Goal: Transaction & Acquisition: Purchase product/service

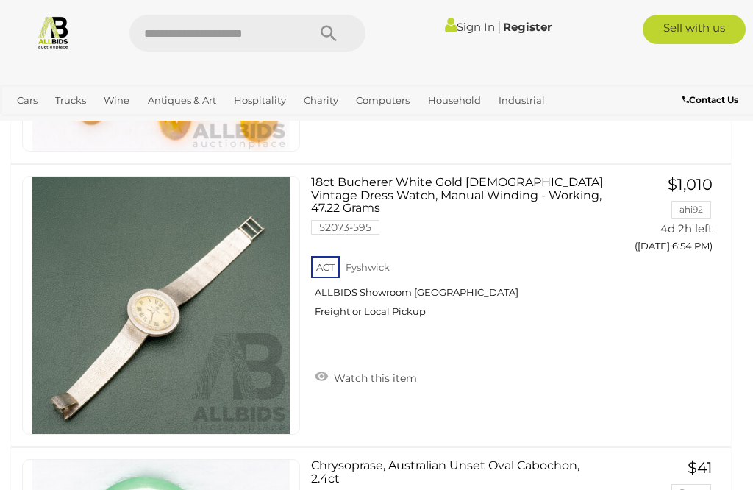
scroll to position [9109, 0]
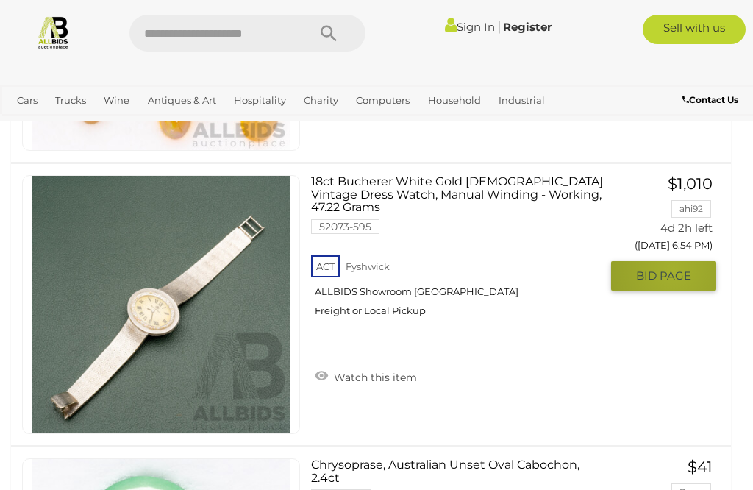
click at [673, 268] on span "BID PAGE" at bounding box center [663, 275] width 55 height 15
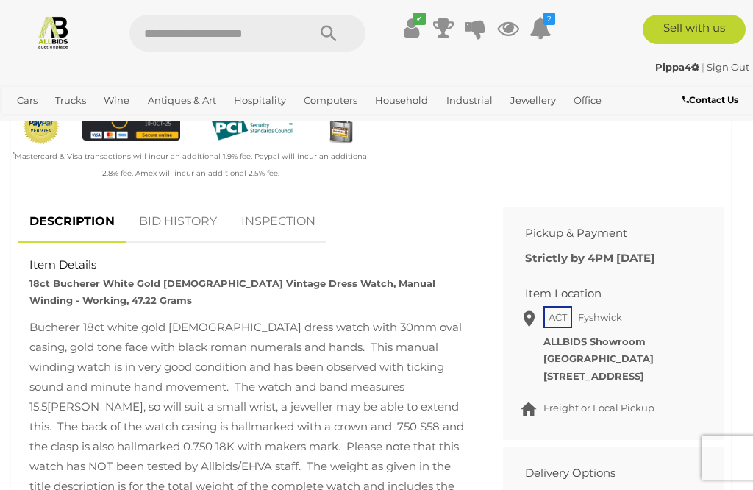
scroll to position [548, 0]
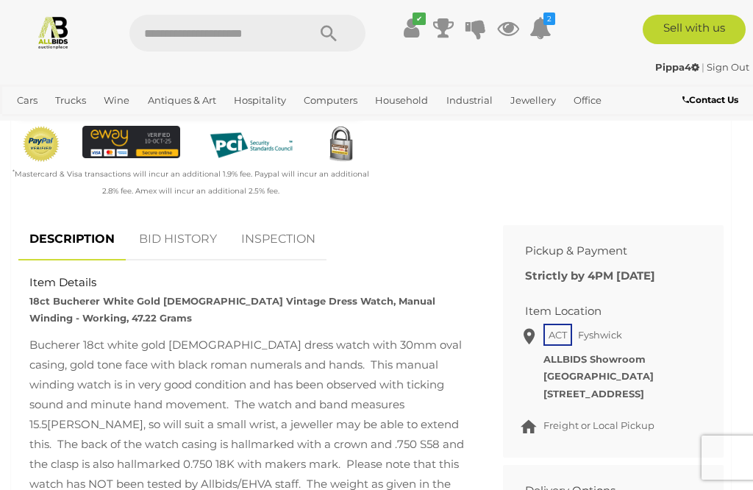
click at [182, 224] on link "BID HISTORY" at bounding box center [178, 239] width 100 height 43
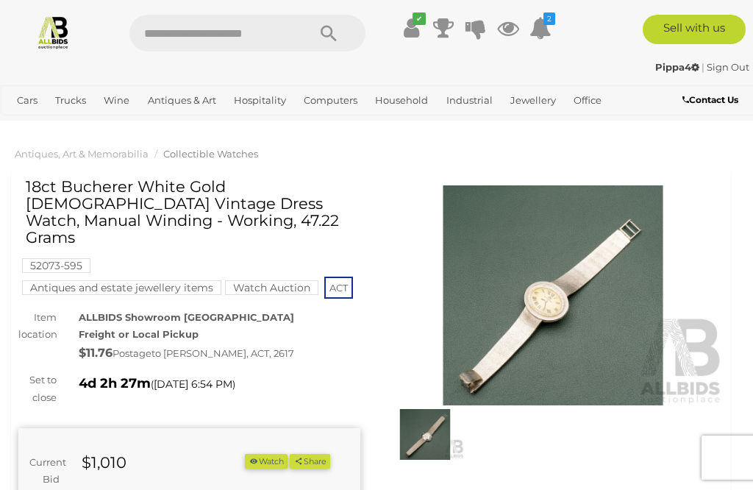
scroll to position [0, 0]
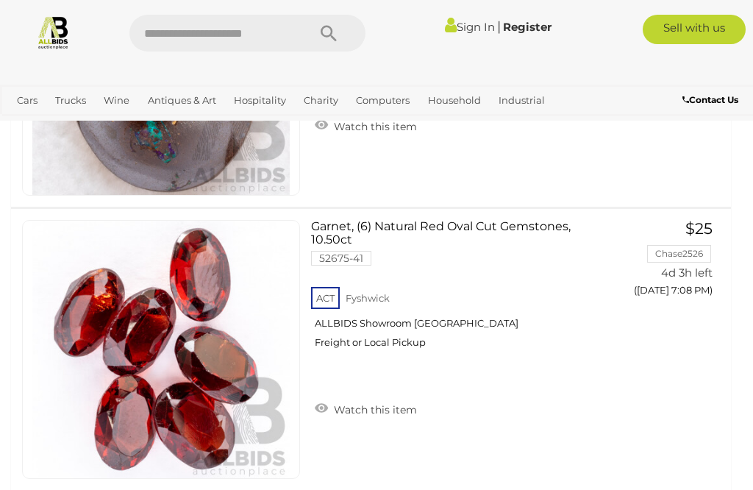
scroll to position [14265, 0]
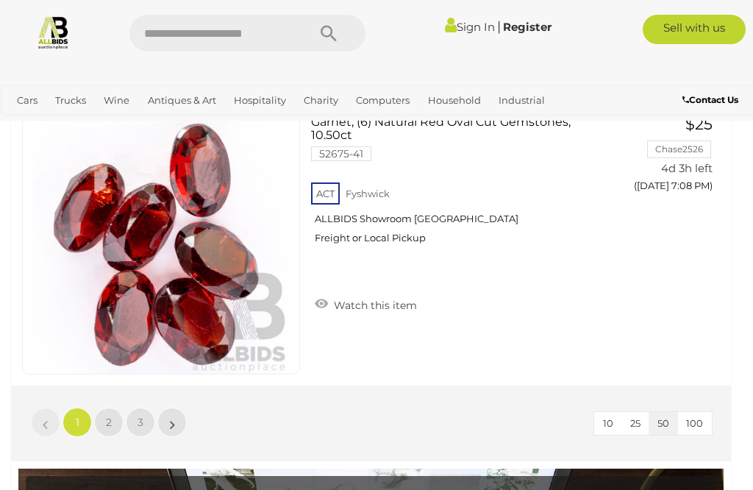
click at [113, 429] on link "2" at bounding box center [108, 421] width 29 height 29
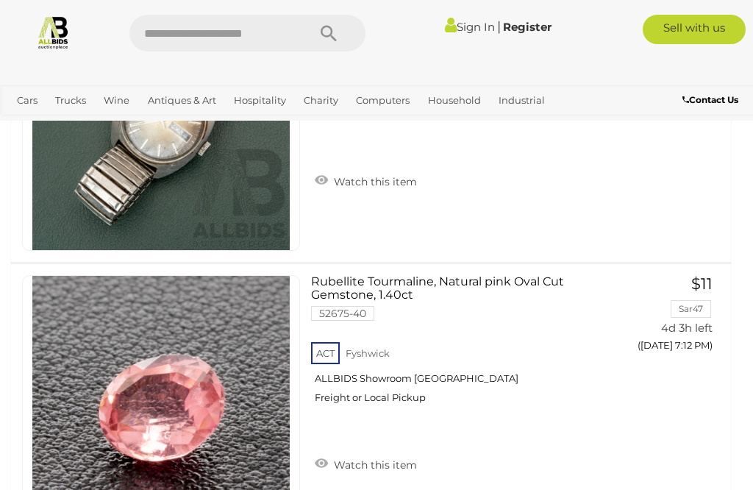
scroll to position [2003, 0]
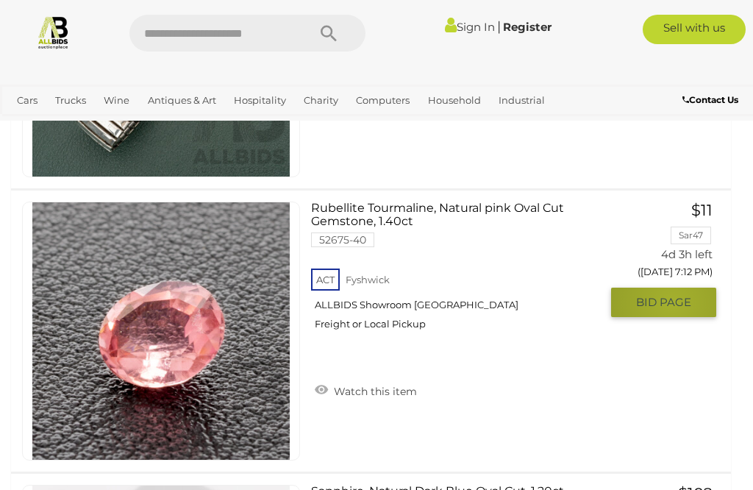
click at [672, 301] on span "BID PAGE" at bounding box center [663, 302] width 55 height 15
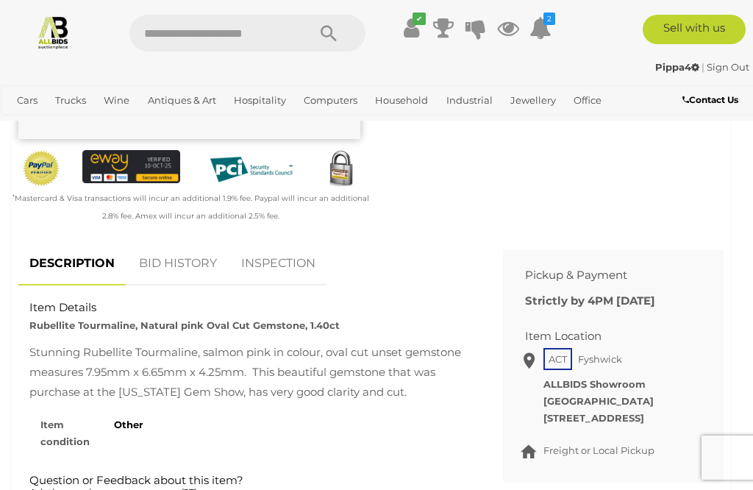
scroll to position [466, 0]
click at [181, 260] on link "BID HISTORY" at bounding box center [178, 264] width 100 height 43
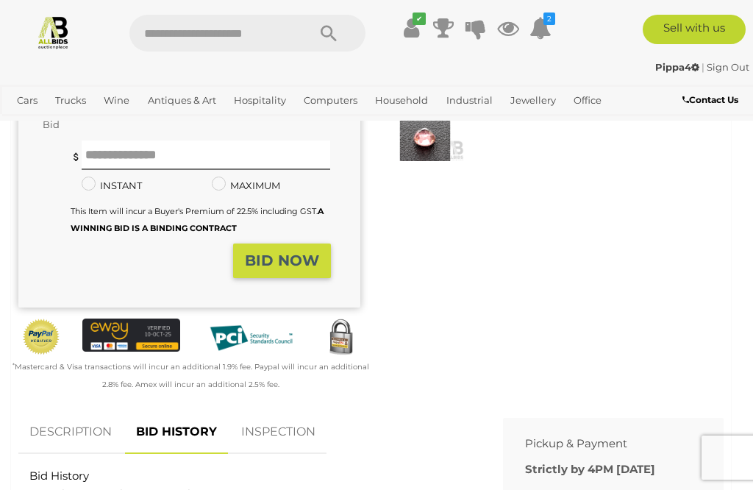
scroll to position [296, 0]
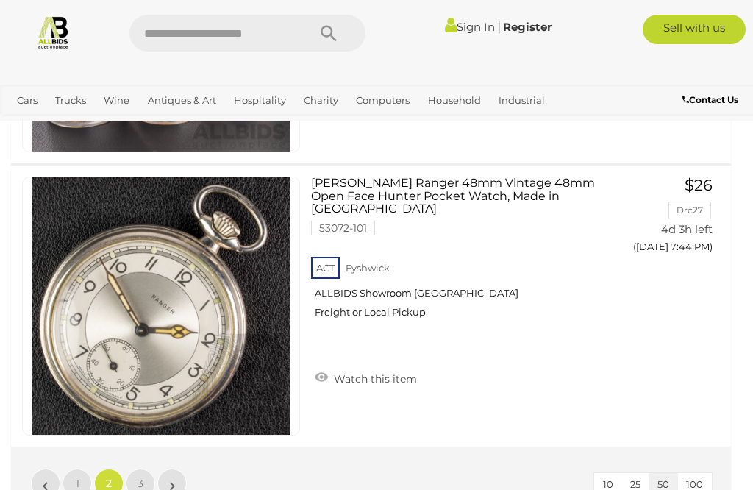
scroll to position [14210, 0]
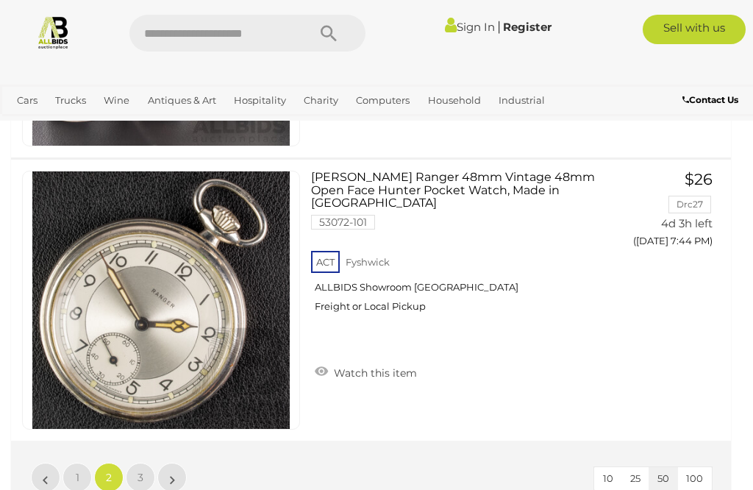
click at [144, 480] on link "3" at bounding box center [140, 477] width 29 height 29
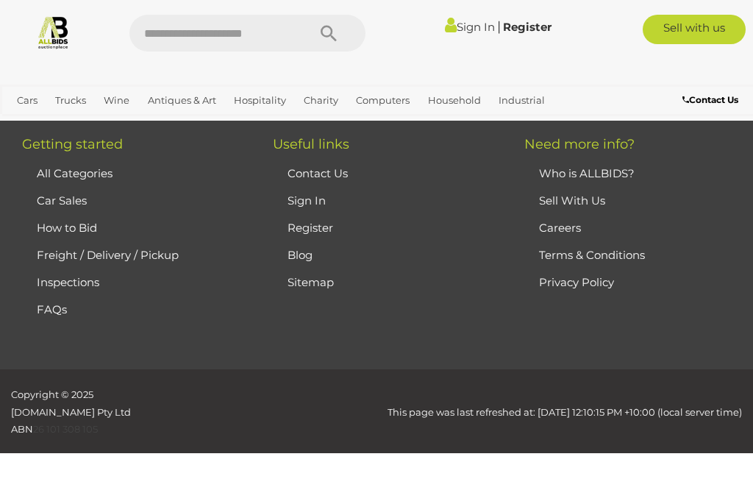
scroll to position [344, 0]
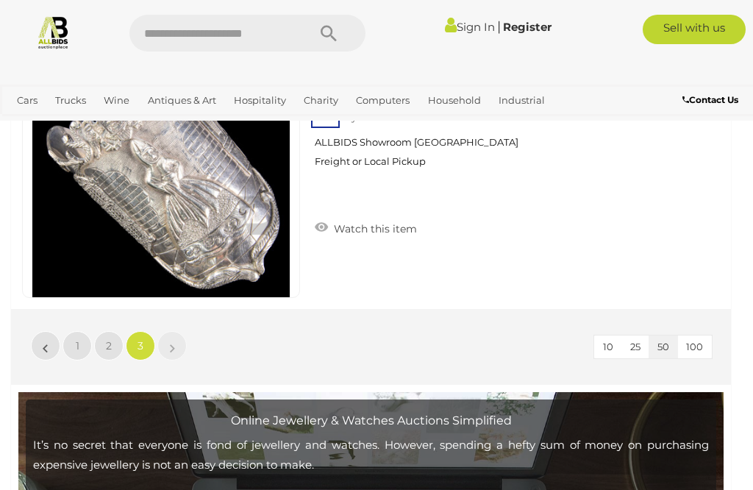
scroll to position [4715, 0]
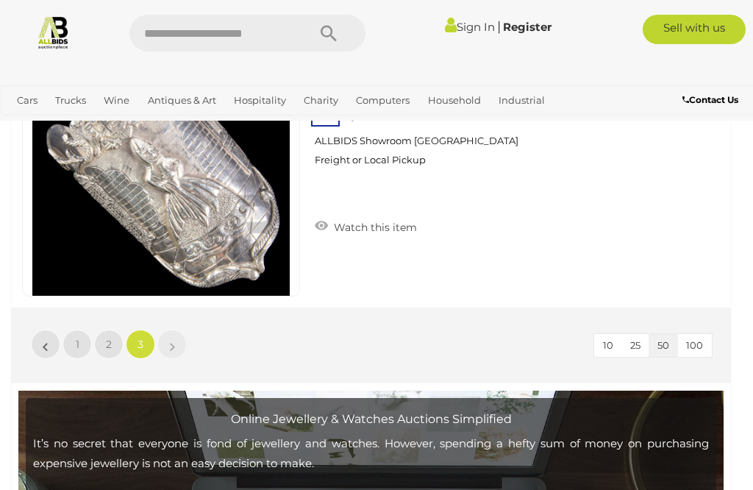
click at [79, 343] on link "1" at bounding box center [77, 344] width 29 height 29
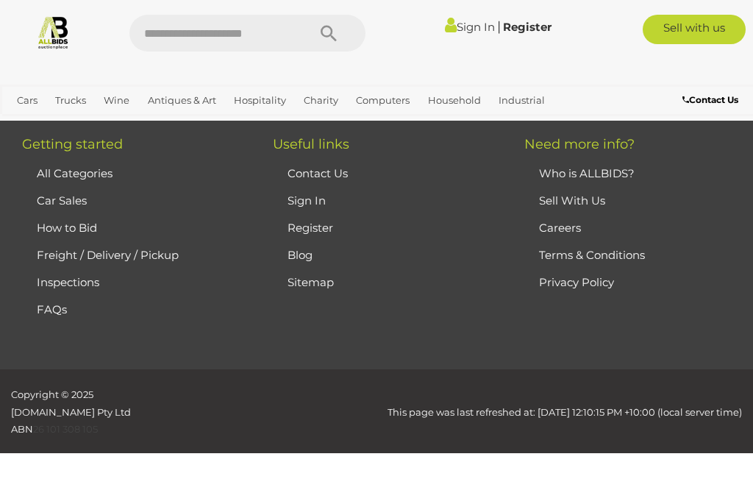
scroll to position [344, 0]
